Goal: Navigation & Orientation: Find specific page/section

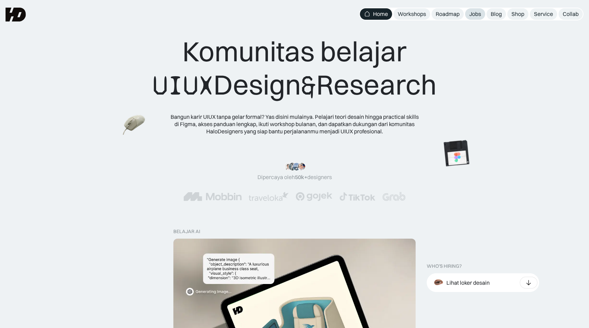
click at [476, 15] on div "Jobs" at bounding box center [475, 13] width 12 height 7
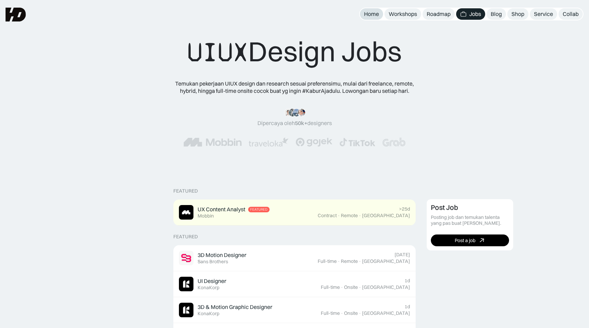
click at [369, 14] on div "Home" at bounding box center [371, 13] width 15 height 7
